Goal: Information Seeking & Learning: Learn about a topic

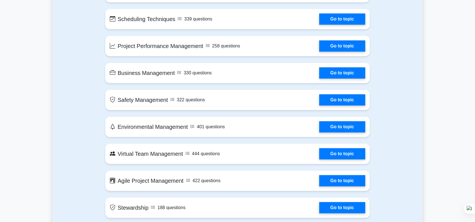
scroll to position [1039, 0]
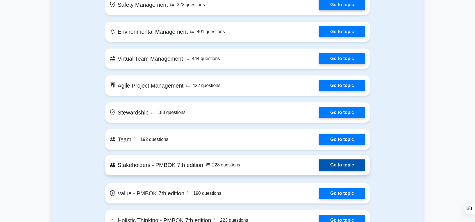
click at [350, 169] on link "Go to topic" at bounding box center [342, 164] width 46 height 11
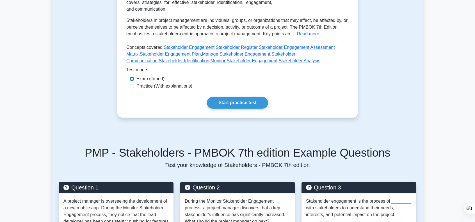
scroll to position [140, 0]
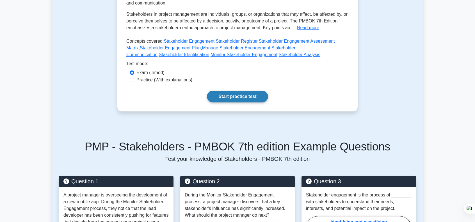
click at [241, 100] on link "Start practice test" at bounding box center [237, 97] width 61 height 12
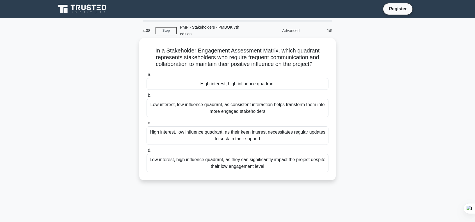
click at [286, 83] on div "High interest, high influence quadrant" at bounding box center [238, 84] width 182 height 12
click at [147, 77] on input "a. High interest, high influence quadrant" at bounding box center [147, 75] width 0 height 4
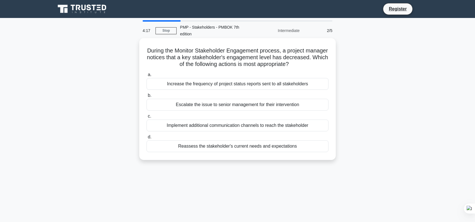
click at [252, 147] on div "Reassess the stakeholder's current needs and expectations" at bounding box center [238, 146] width 182 height 12
click at [147, 139] on input "d. Reassess the stakeholder's current needs and expectations" at bounding box center [147, 137] width 0 height 4
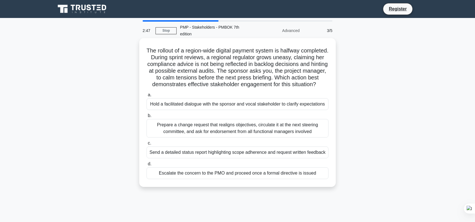
click at [300, 110] on div "Hold a facilitated dialogue with the sponsor and vocal stakeholder to clarify e…" at bounding box center [238, 104] width 182 height 12
click at [147, 97] on input "a. Hold a facilitated dialogue with the sponsor and vocal stakeholder to clarif…" at bounding box center [147, 95] width 0 height 4
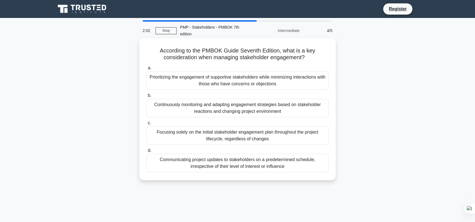
click at [286, 84] on div "Prioritizing the engagement of supportive stakeholders while minimizing interac…" at bounding box center [238, 80] width 182 height 19
click at [147, 70] on input "a. Prioritizing the engagement of supportive stakeholders while minimizing inte…" at bounding box center [147, 68] width 0 height 4
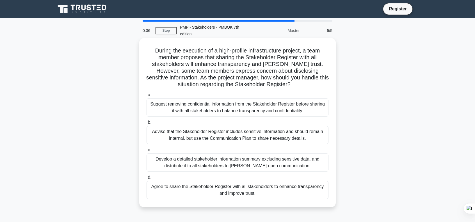
click at [280, 133] on div "Advise that the Stakeholder Register includes sensitive information and should …" at bounding box center [238, 135] width 182 height 19
click at [147, 124] on input "b. Advise that the Stakeholder Register includes sensitive information and shou…" at bounding box center [147, 123] width 0 height 4
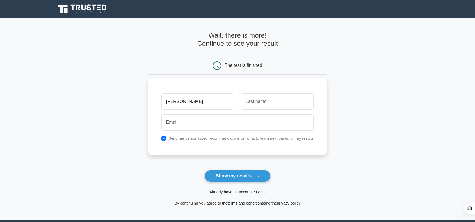
type input "Nguyen"
type input "Tien"
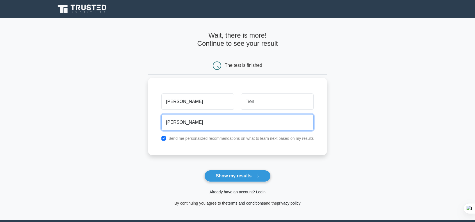
type input "thuctien99x1b@gmail.com"
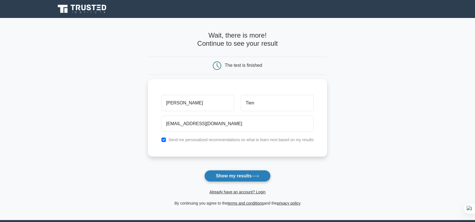
click at [232, 176] on button "Show my results" at bounding box center [237, 176] width 66 height 12
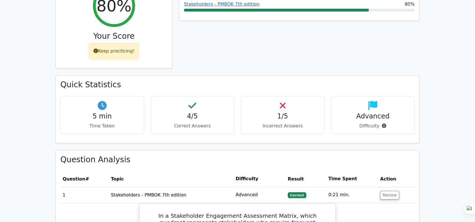
scroll to position [281, 0]
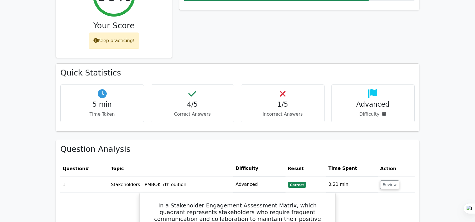
click at [280, 111] on p "Incorrect Answers" at bounding box center [283, 114] width 74 height 7
click at [283, 100] on h4 "1/5" at bounding box center [283, 104] width 74 height 8
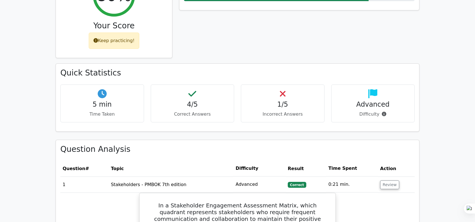
click at [277, 111] on p "Incorrect Answers" at bounding box center [283, 114] width 74 height 7
click at [282, 89] on icon at bounding box center [283, 93] width 6 height 9
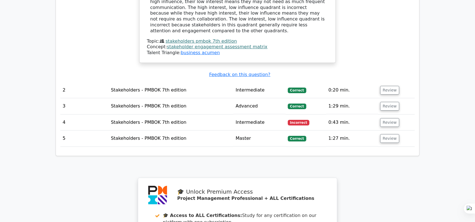
scroll to position [589, 0]
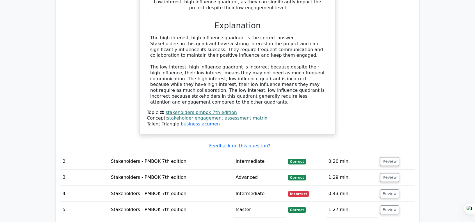
click at [296, 191] on span "Incorrect" at bounding box center [299, 194] width 22 height 6
click at [384, 189] on button "Review" at bounding box center [389, 193] width 19 height 9
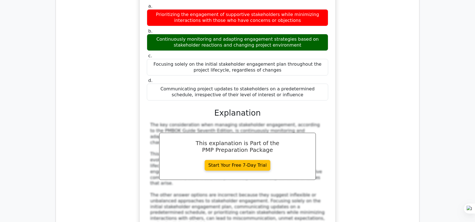
scroll to position [982, 0]
